Goal: Task Accomplishment & Management: Use online tool/utility

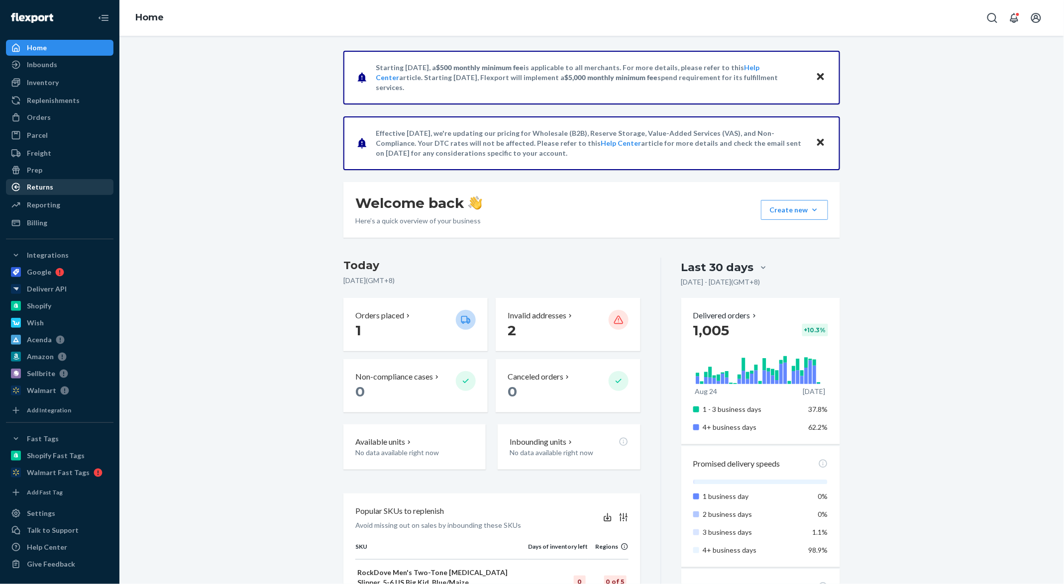
click at [53, 184] on div "Returns" at bounding box center [59, 187] width 105 height 14
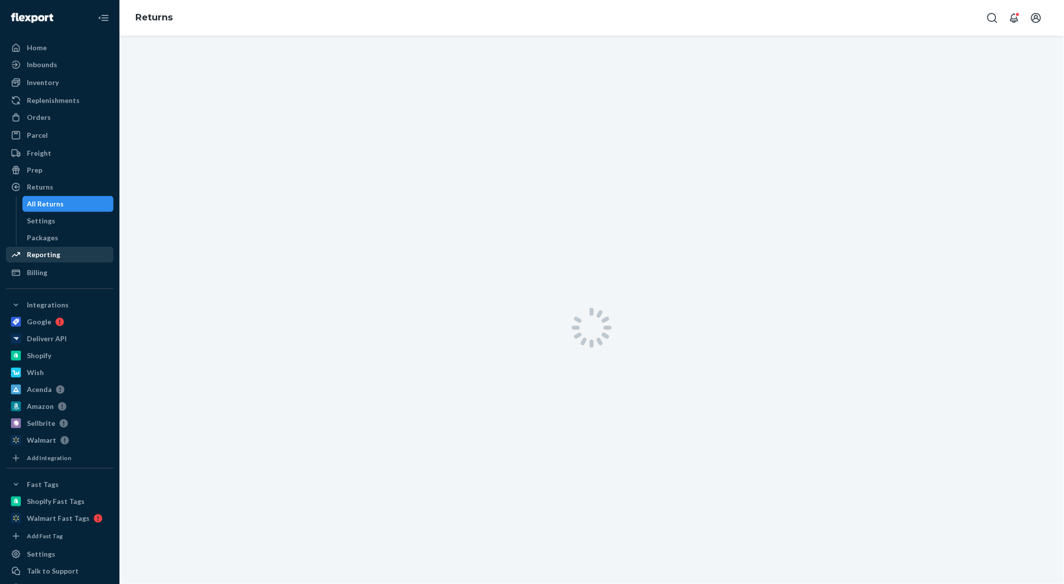
click at [46, 255] on div "Reporting" at bounding box center [43, 255] width 33 height 10
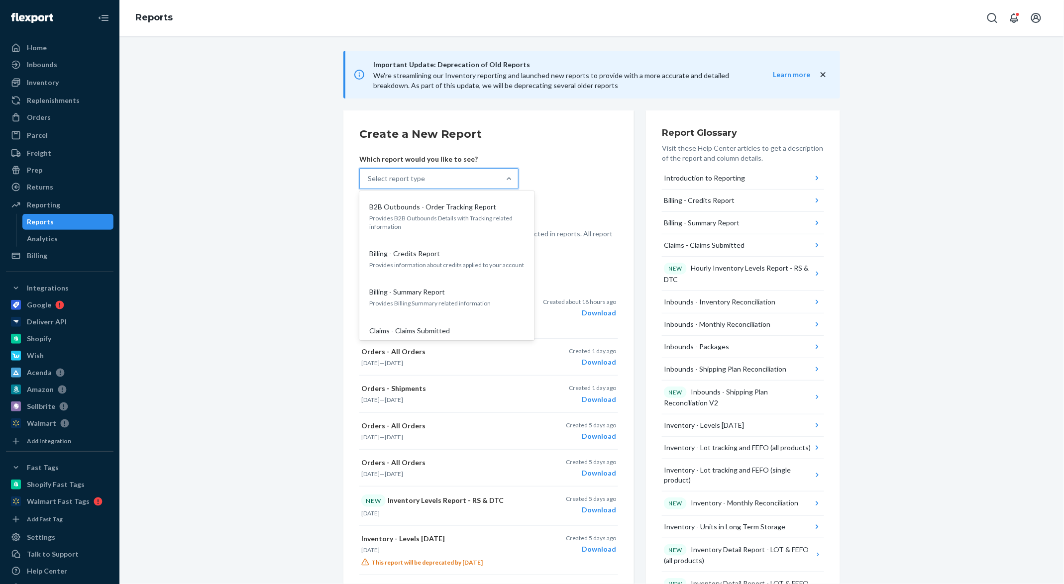
click at [490, 175] on div "Select report type" at bounding box center [430, 179] width 140 height 20
click at [369, 175] on input "option B2B Outbounds - Order Tracking Report focused, 1 of 34. 34 results avail…" at bounding box center [368, 179] width 1 height 10
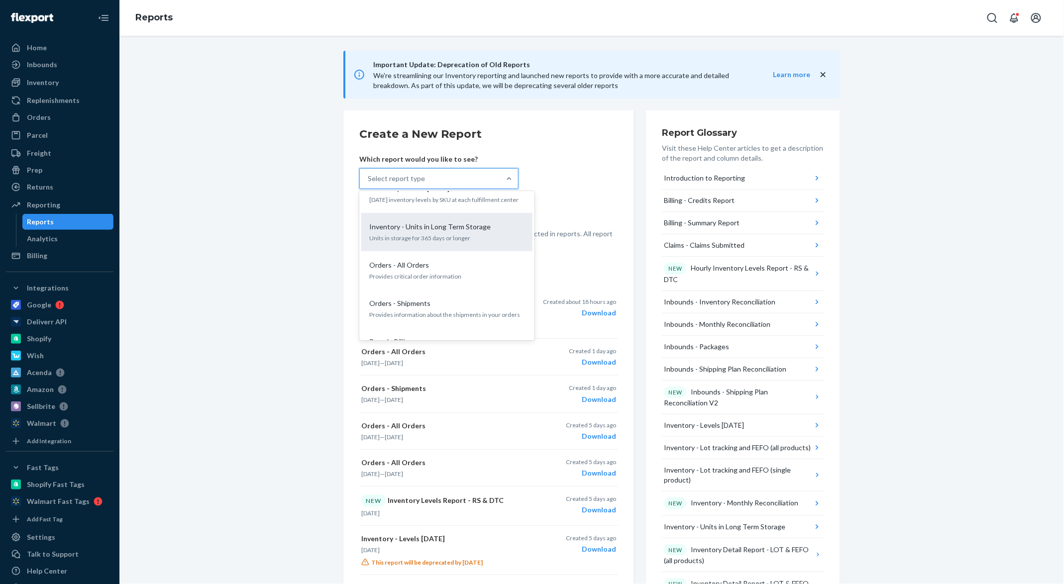
click at [488, 222] on div "Inventory - Units in Long Term Storage" at bounding box center [444, 227] width 159 height 10
click at [369, 184] on input "option Inventory - Units in Long Term Storage focused, 18 of 34. 34 results ava…" at bounding box center [368, 179] width 1 height 10
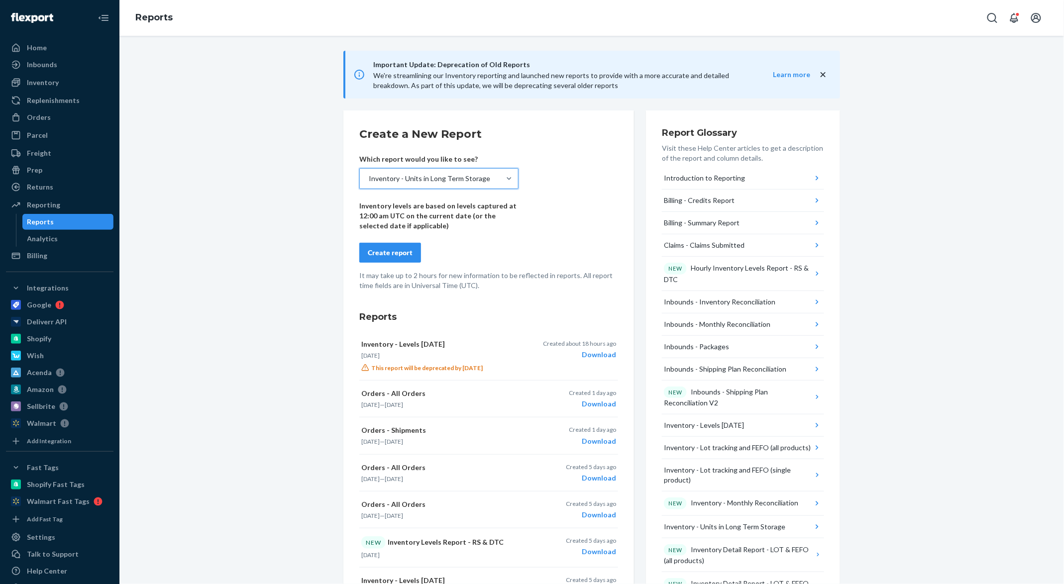
click at [389, 252] on div "Create report" at bounding box center [390, 253] width 45 height 10
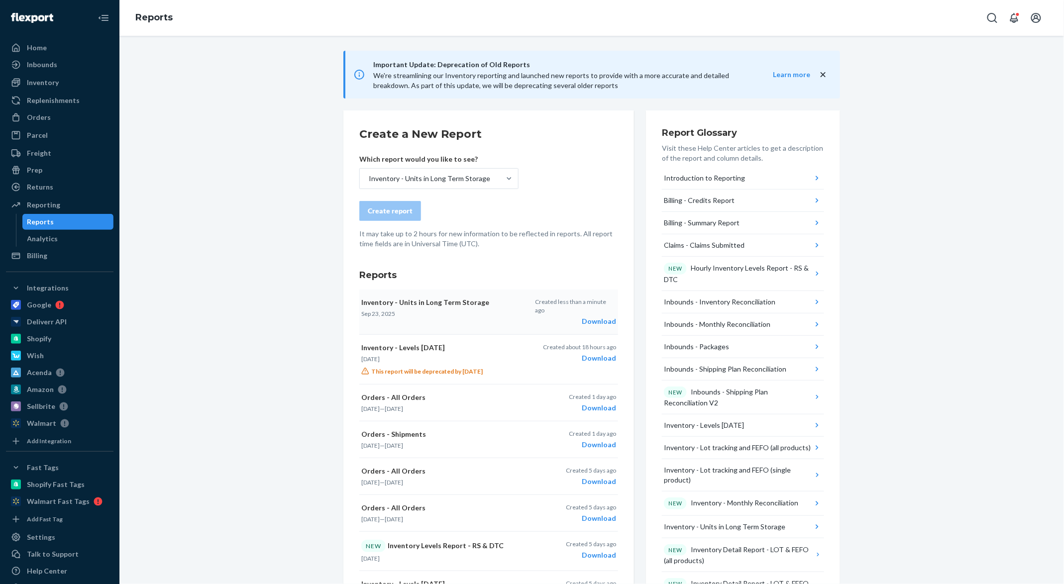
click at [600, 316] on div "Download" at bounding box center [575, 321] width 81 height 10
click at [798, 219] on div "Important Update: Deprecation of Old Reports We're streamlining our Inventory r…" at bounding box center [591, 553] width 929 height 1005
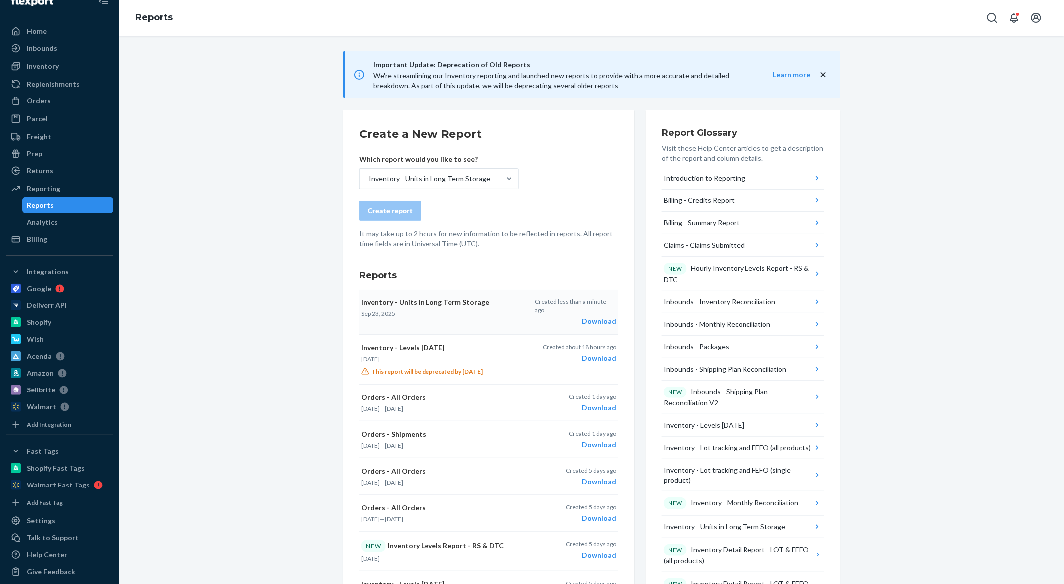
scroll to position [22, 0]
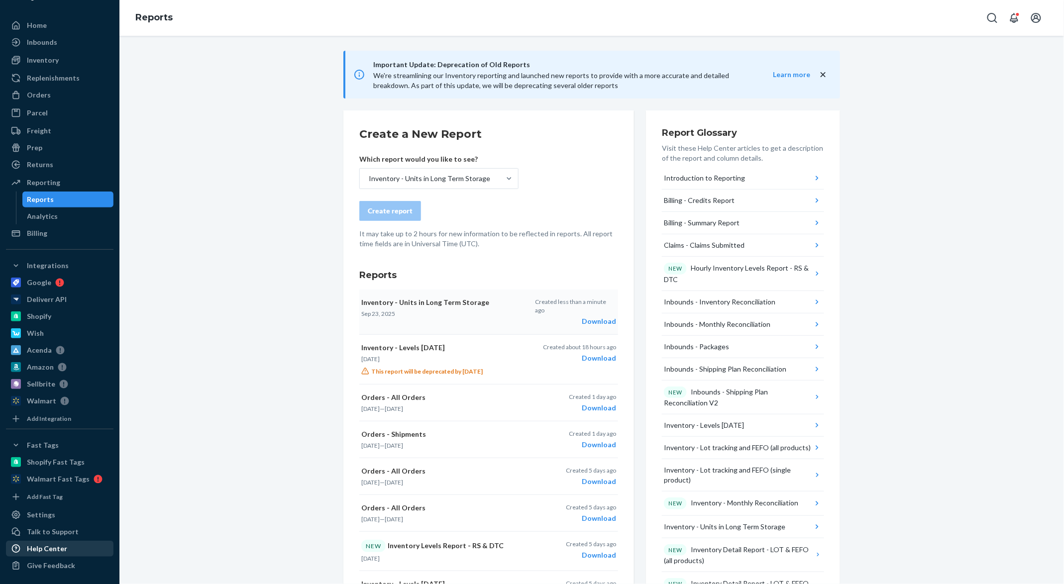
click at [71, 438] on div "Help Center" at bounding box center [59, 549] width 105 height 14
click at [48, 239] on div "Billing" at bounding box center [59, 233] width 105 height 14
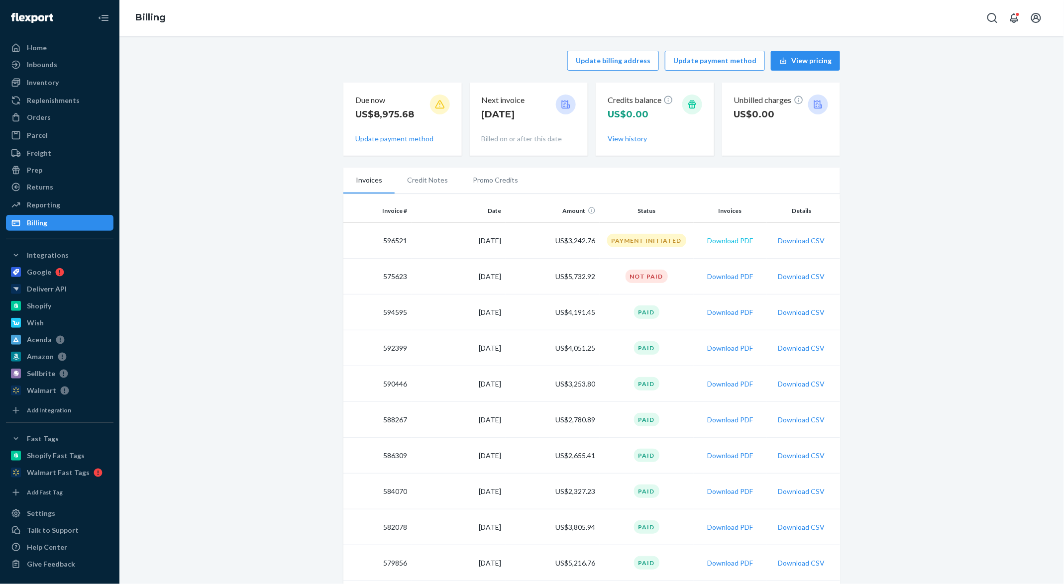
click at [743, 243] on button "Download PDF" at bounding box center [730, 241] width 46 height 10
